Goal: Information Seeking & Learning: Learn about a topic

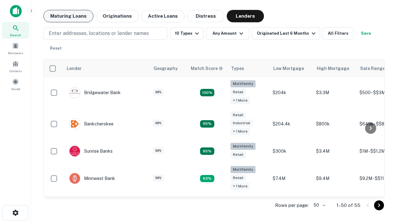
click at [68, 16] on button "Maturing Loans" at bounding box center [68, 16] width 50 height 12
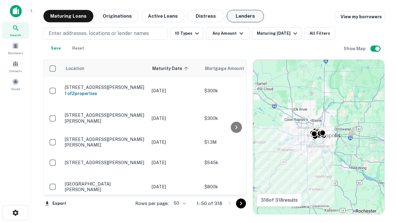
click at [245, 16] on button "Lenders" at bounding box center [245, 16] width 37 height 12
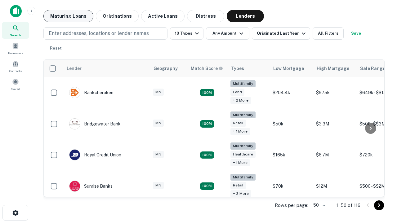
click at [68, 16] on button "Maturing Loans" at bounding box center [68, 16] width 50 height 12
